Goal: Information Seeking & Learning: Learn about a topic

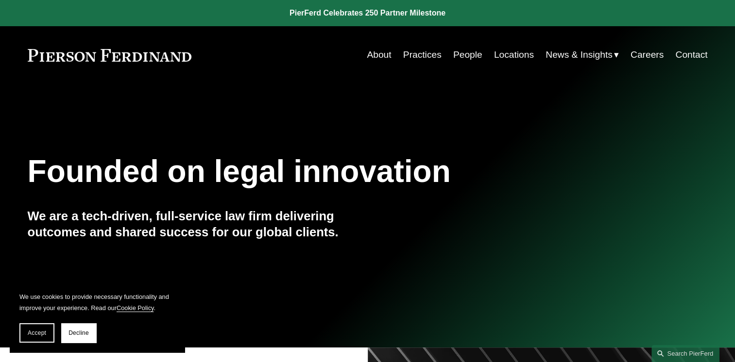
click at [511, 52] on link "Locations" at bounding box center [514, 55] width 40 height 18
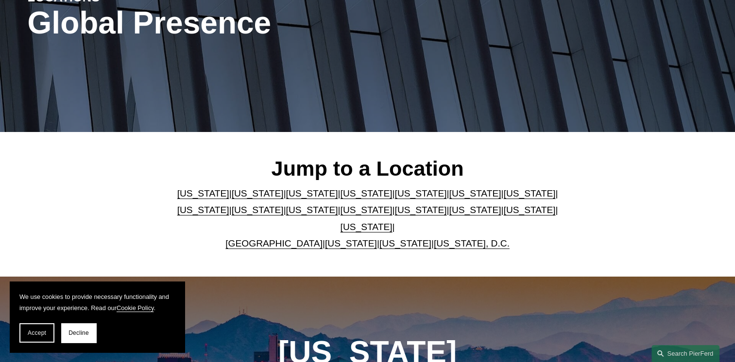
scroll to position [167, 0]
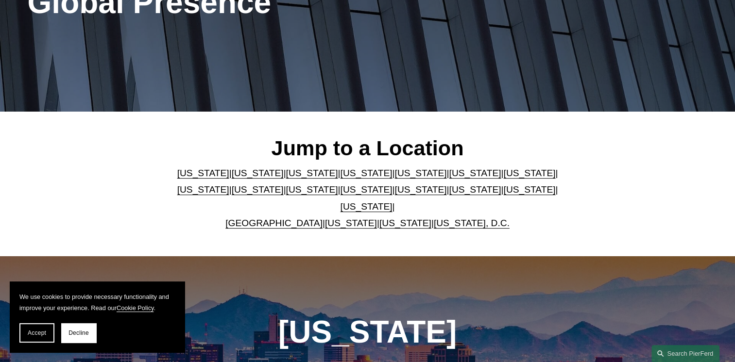
click at [341, 195] on link "[US_STATE]" at bounding box center [367, 190] width 52 height 10
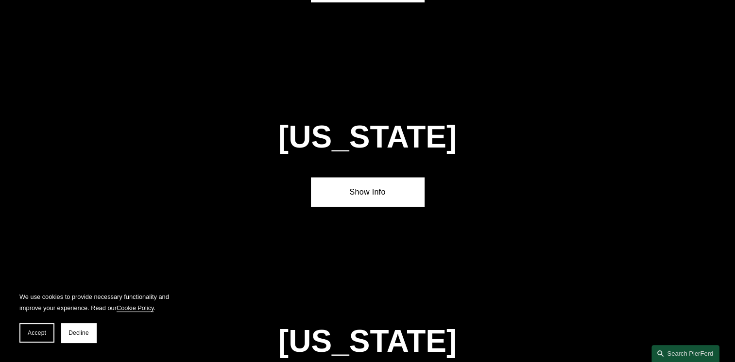
scroll to position [2463, 0]
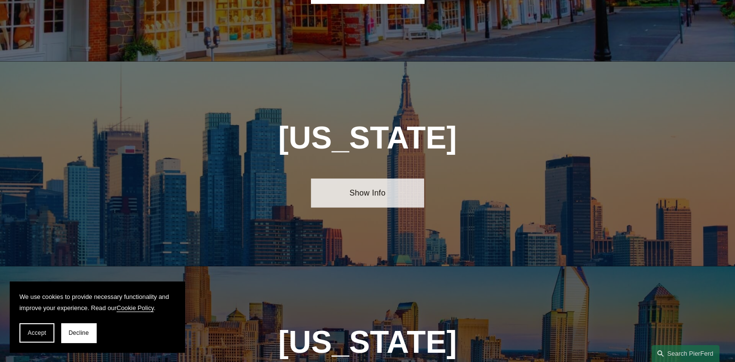
click at [381, 179] on link "Show Info" at bounding box center [367, 193] width 113 height 29
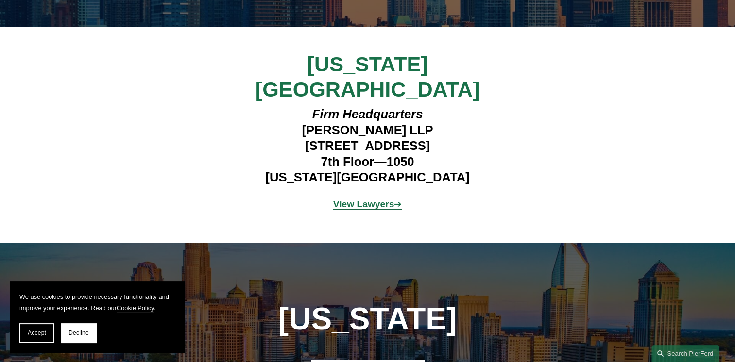
scroll to position [2675, 0]
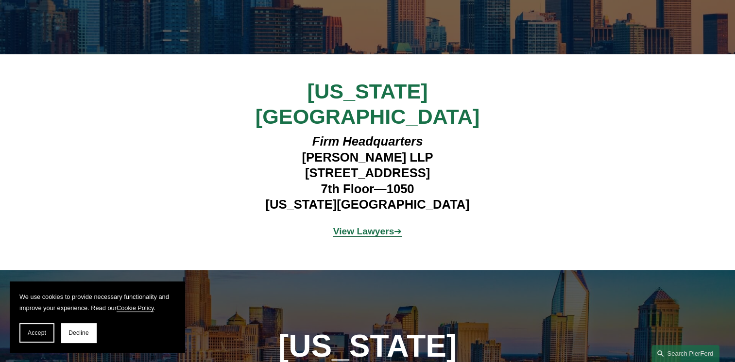
click at [391, 226] on strong "View Lawyers" at bounding box center [363, 231] width 61 height 10
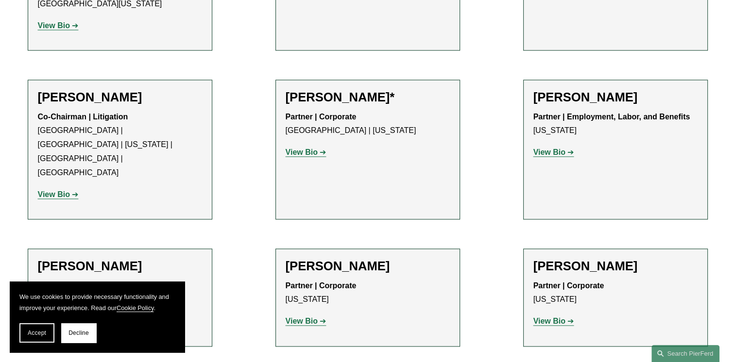
scroll to position [1414, 0]
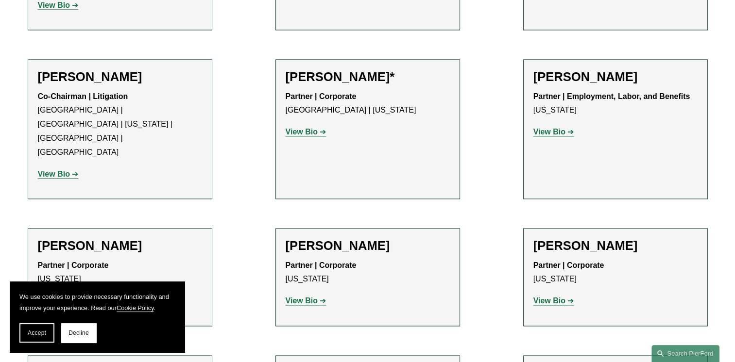
click at [64, 297] on strong "View Bio" at bounding box center [54, 301] width 32 height 8
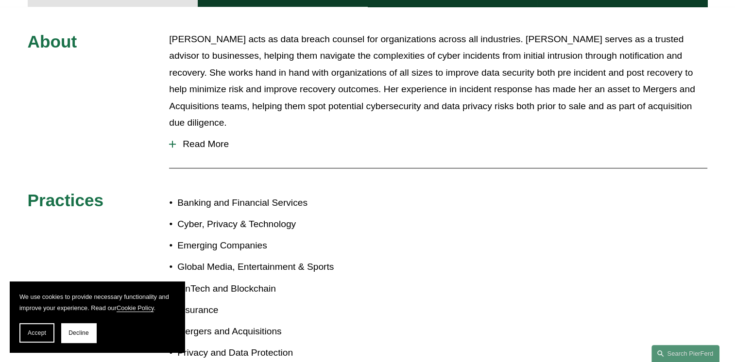
scroll to position [473, 0]
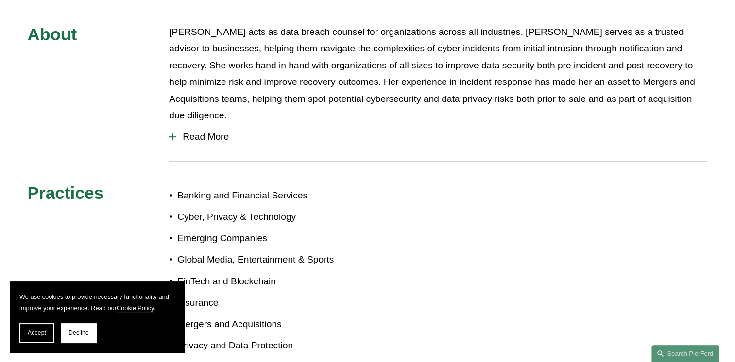
click at [220, 132] on span "Read More" at bounding box center [441, 137] width 531 height 11
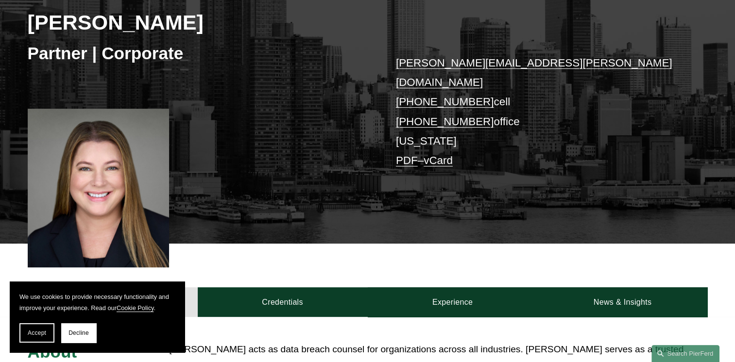
scroll to position [160, 0]
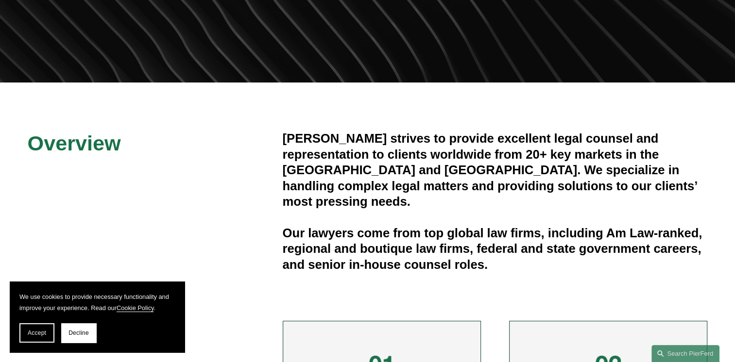
scroll to position [74, 0]
